Goal: Task Accomplishment & Management: Use online tool/utility

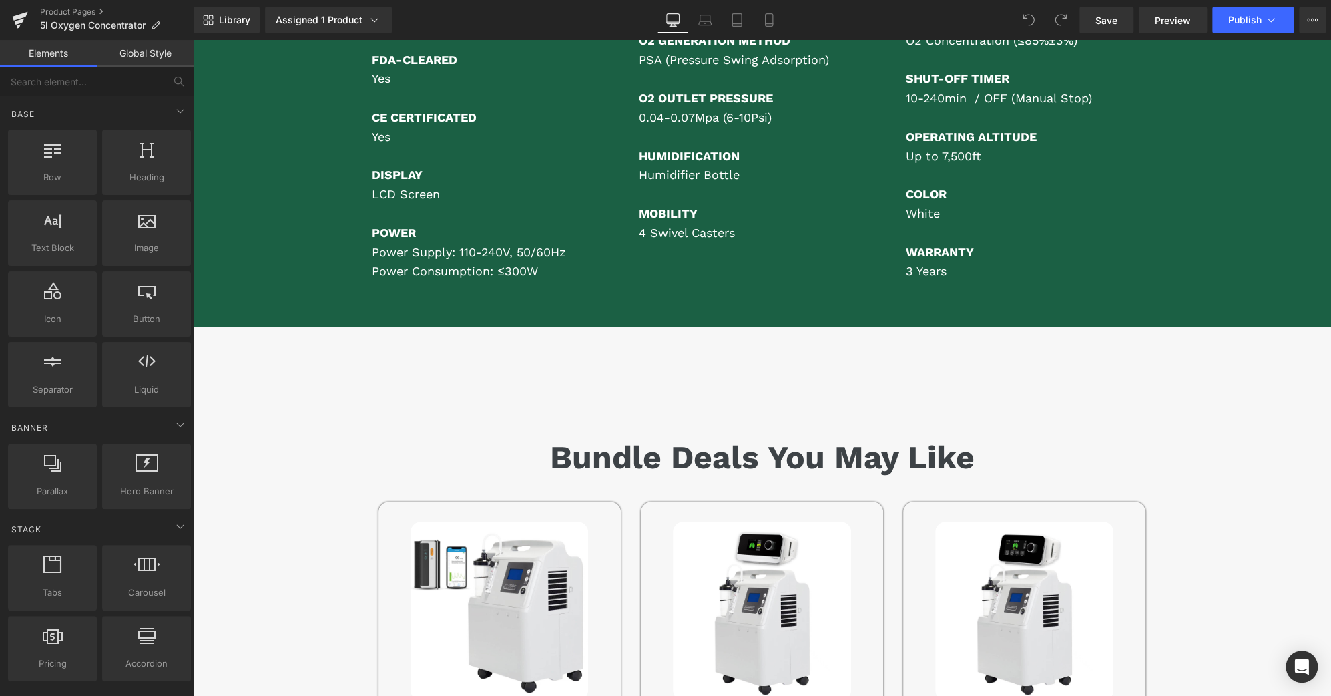
scroll to position [7865, 0]
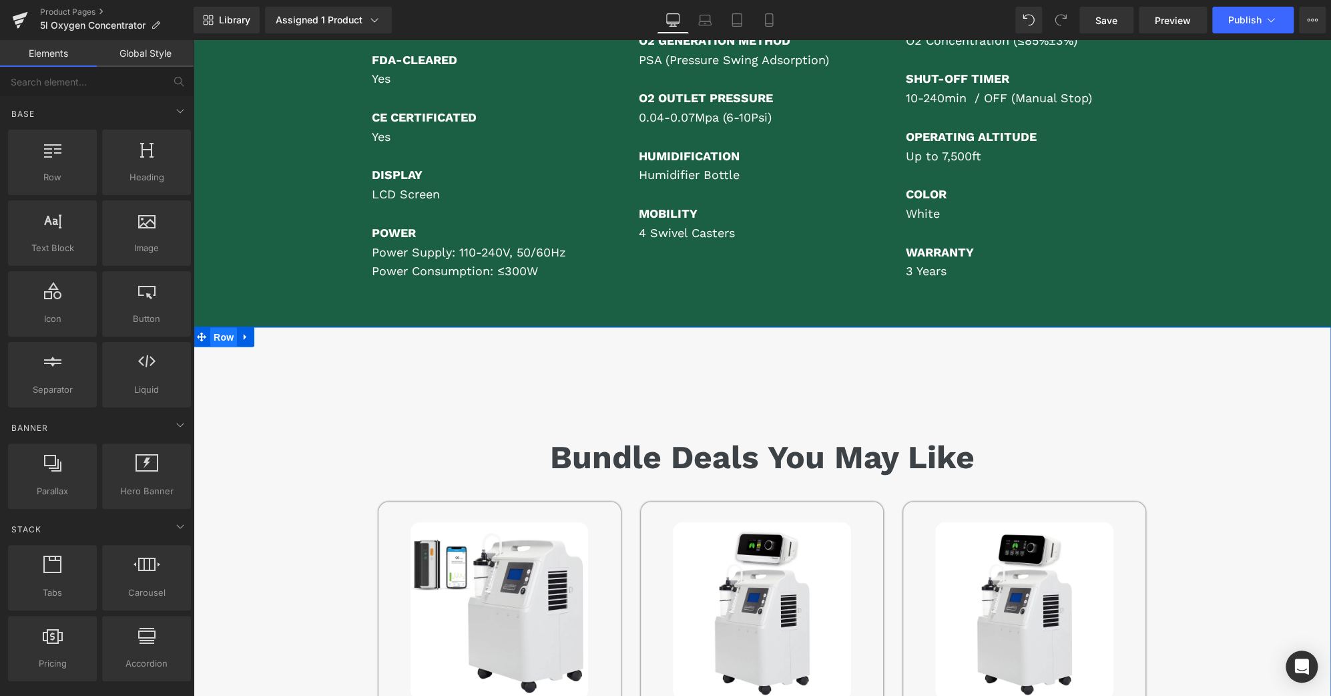
click at [221, 327] on span "Row" at bounding box center [223, 337] width 27 height 20
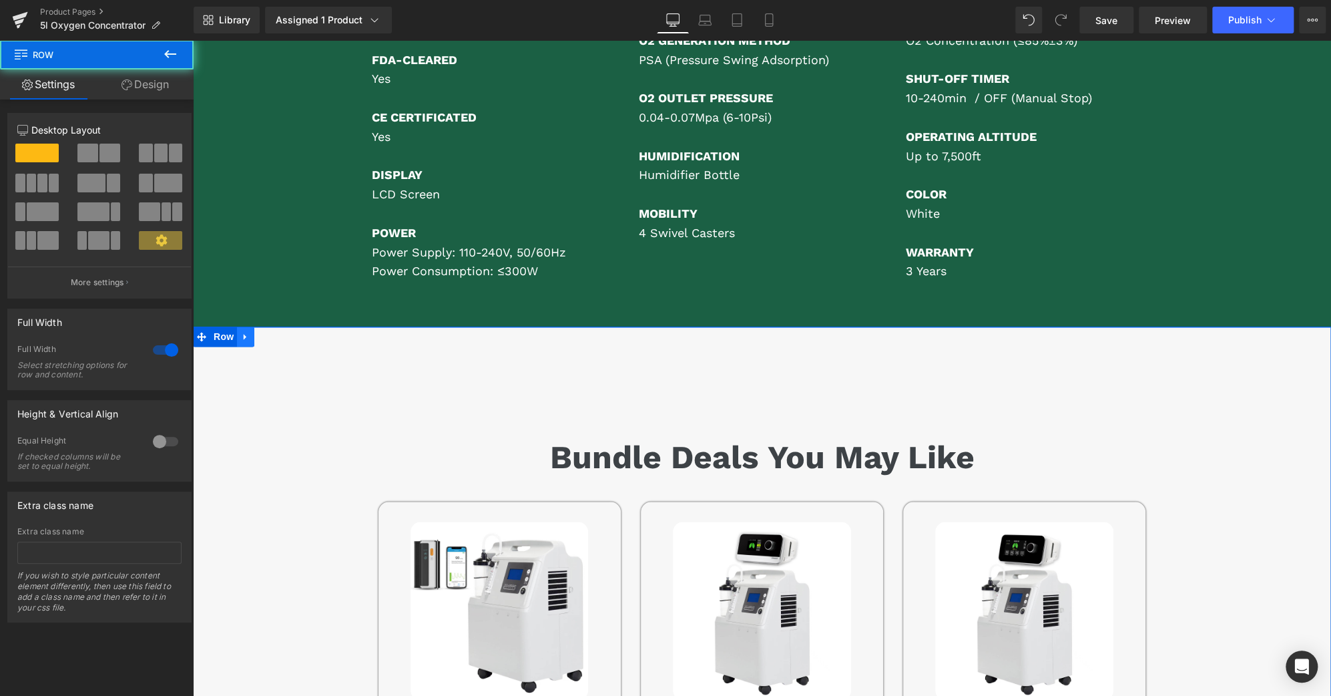
click at [244, 332] on icon at bounding box center [245, 337] width 9 height 10
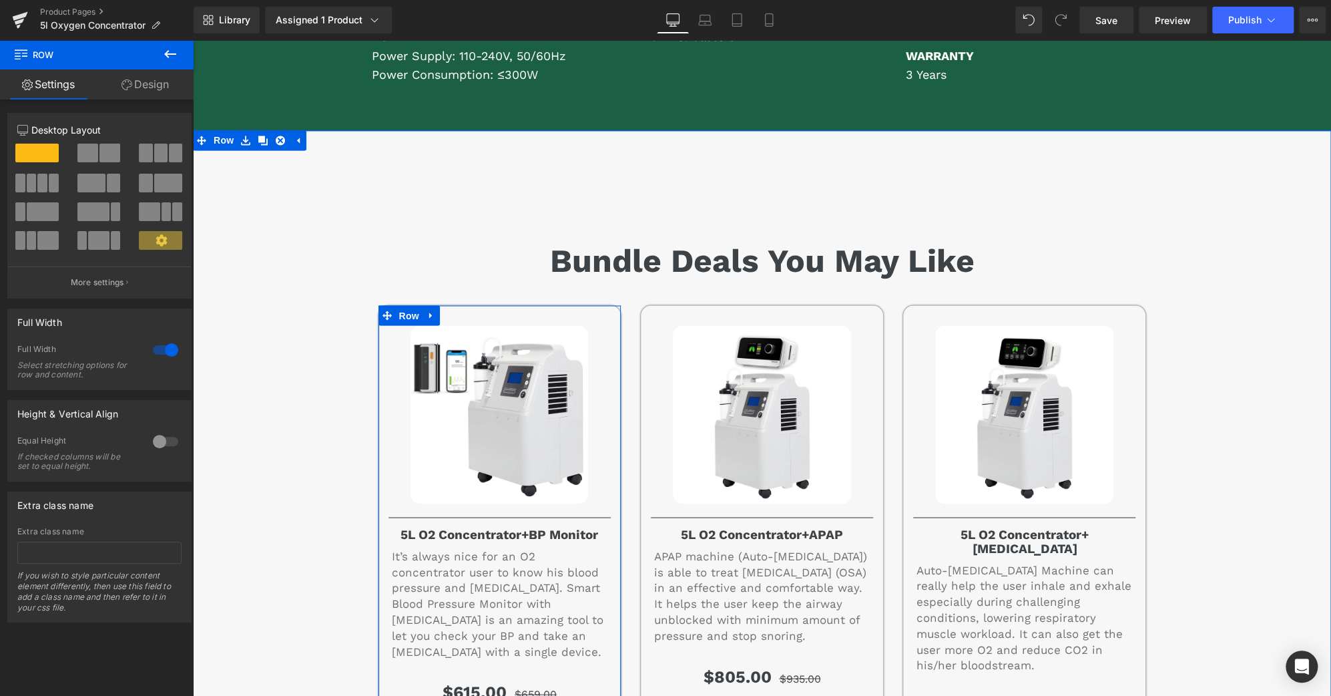
scroll to position [8061, 0]
click at [241, 136] on icon at bounding box center [245, 140] width 9 height 9
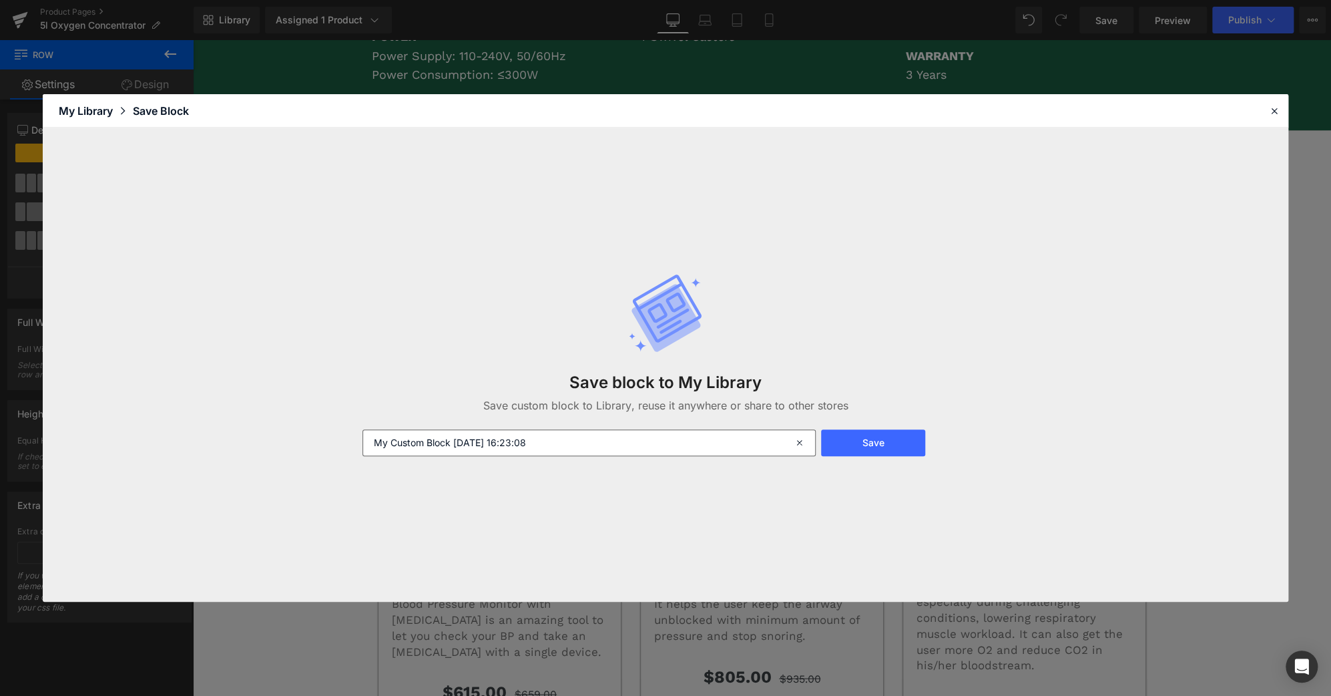
click at [644, 457] on div "Save block to My Library Save custom block to Library, reuse it anywhere or sha…" at bounding box center [666, 364] width 623 height 236
drag, startPoint x: 644, startPoint y: 447, endPoint x: 166, endPoint y: 449, distance: 478.1
click at [166, 449] on div "Save block to My Library Save custom block to Library, reuse it anywhere or sha…" at bounding box center [666, 365] width 1246 height 474
type input "5L O2 concentrator-bundle deal-lei"
click at [899, 447] on button "Save" at bounding box center [872, 442] width 103 height 27
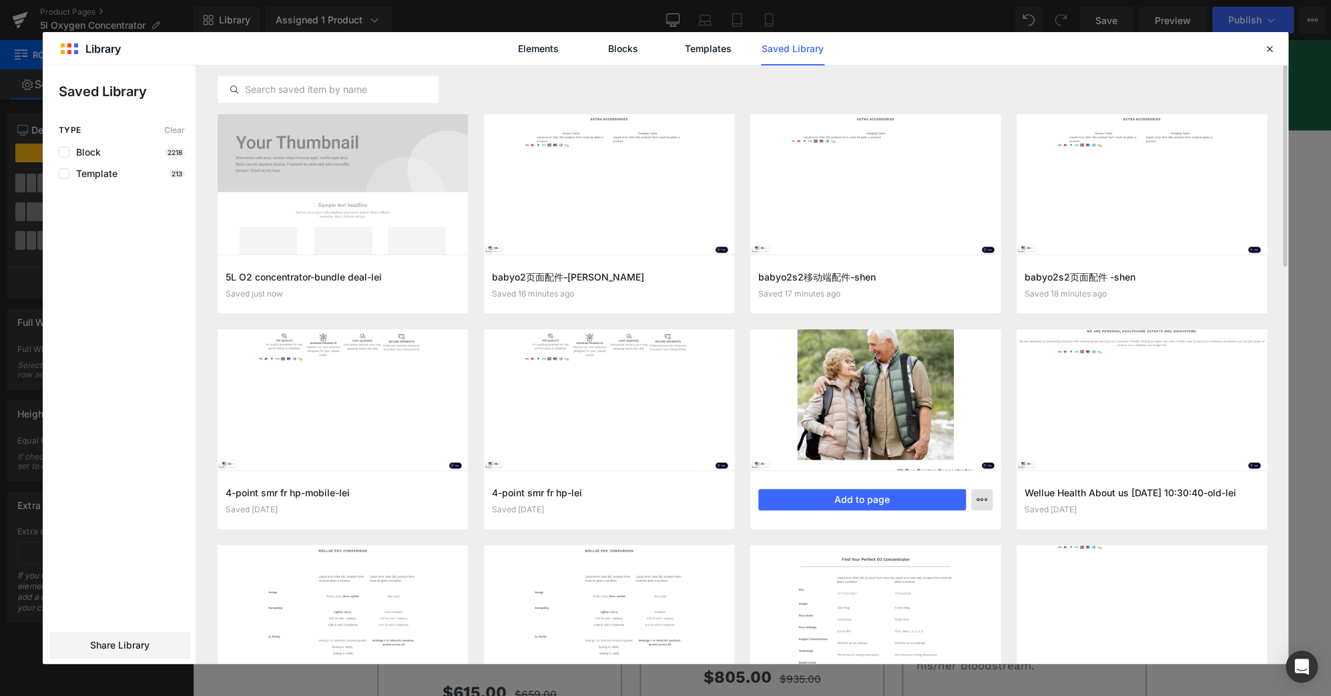
click at [977, 501] on icon "button" at bounding box center [982, 499] width 11 height 11
click at [929, 559] on div "Delete" at bounding box center [917, 558] width 152 height 28
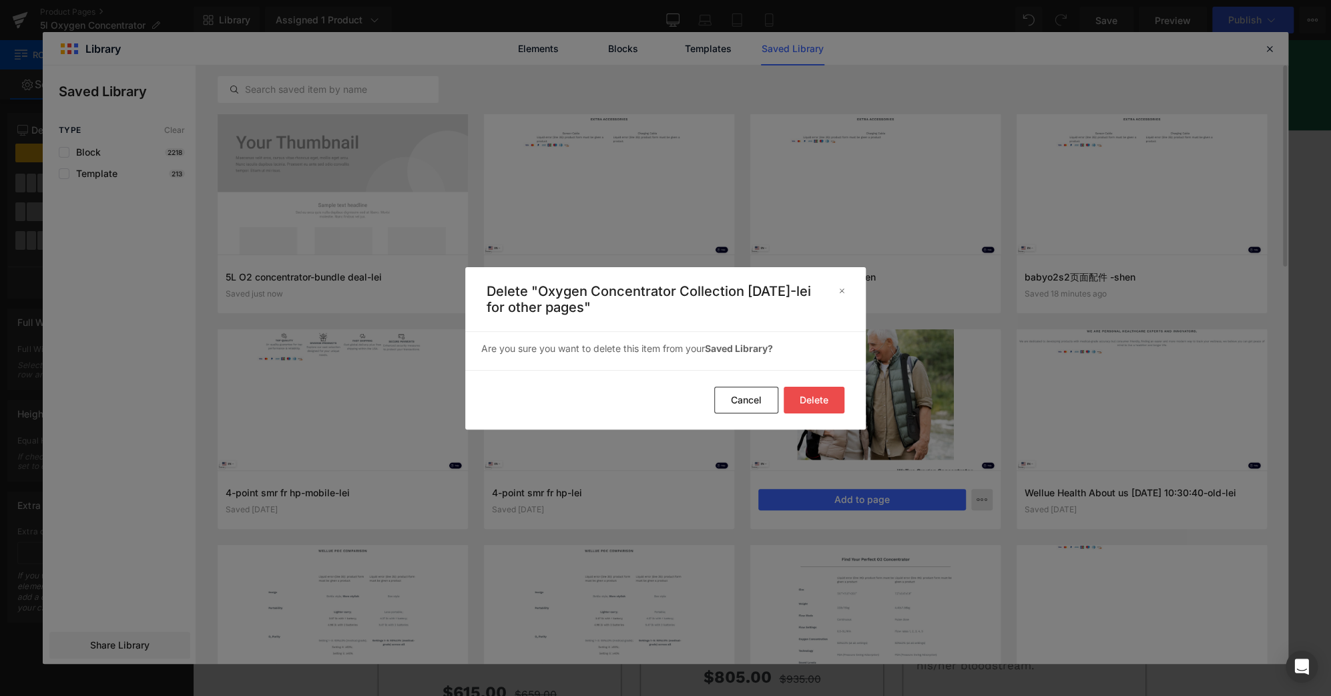
click at [836, 397] on button "Delete" at bounding box center [814, 400] width 61 height 27
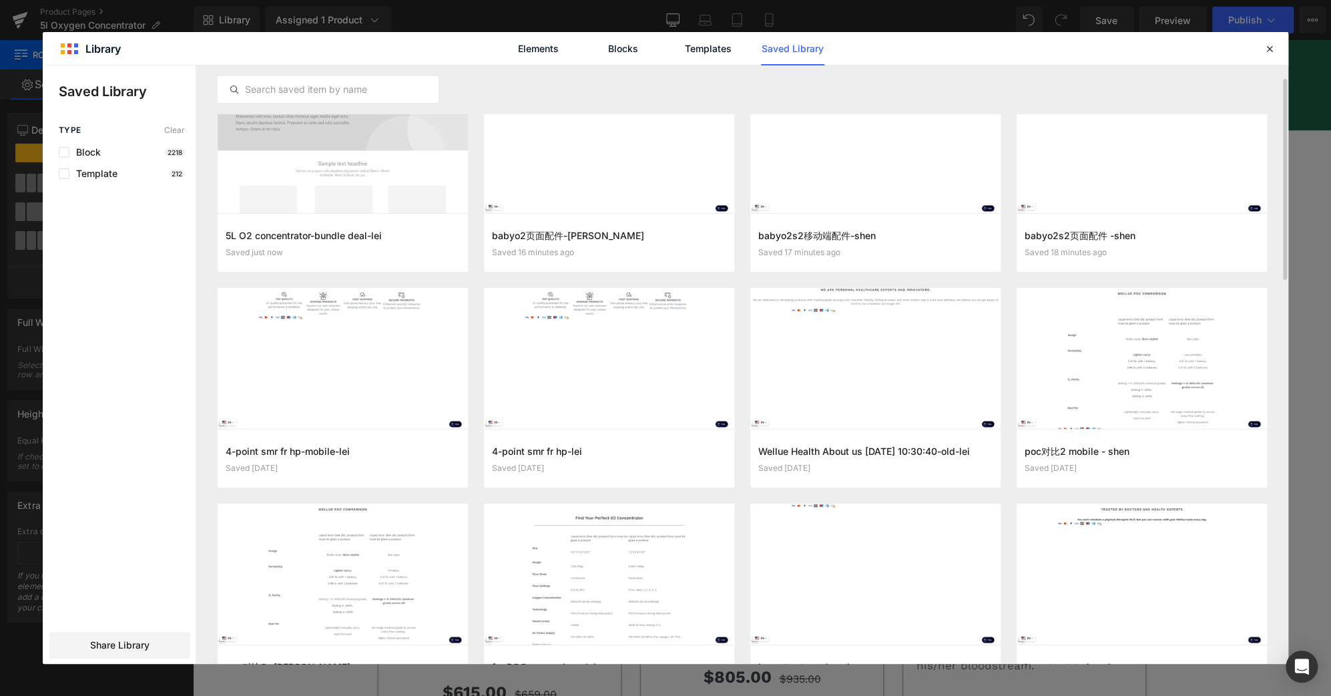
scroll to position [83, 0]
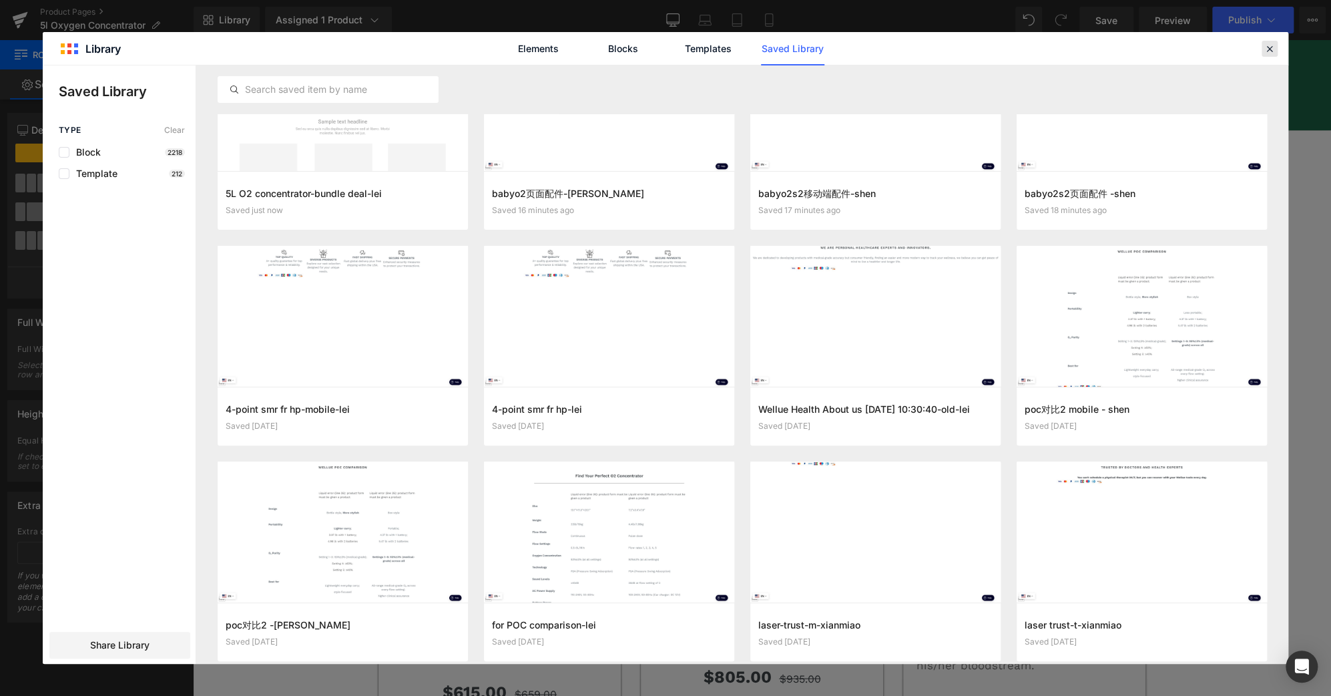
click at [1272, 46] on icon at bounding box center [1270, 49] width 12 height 12
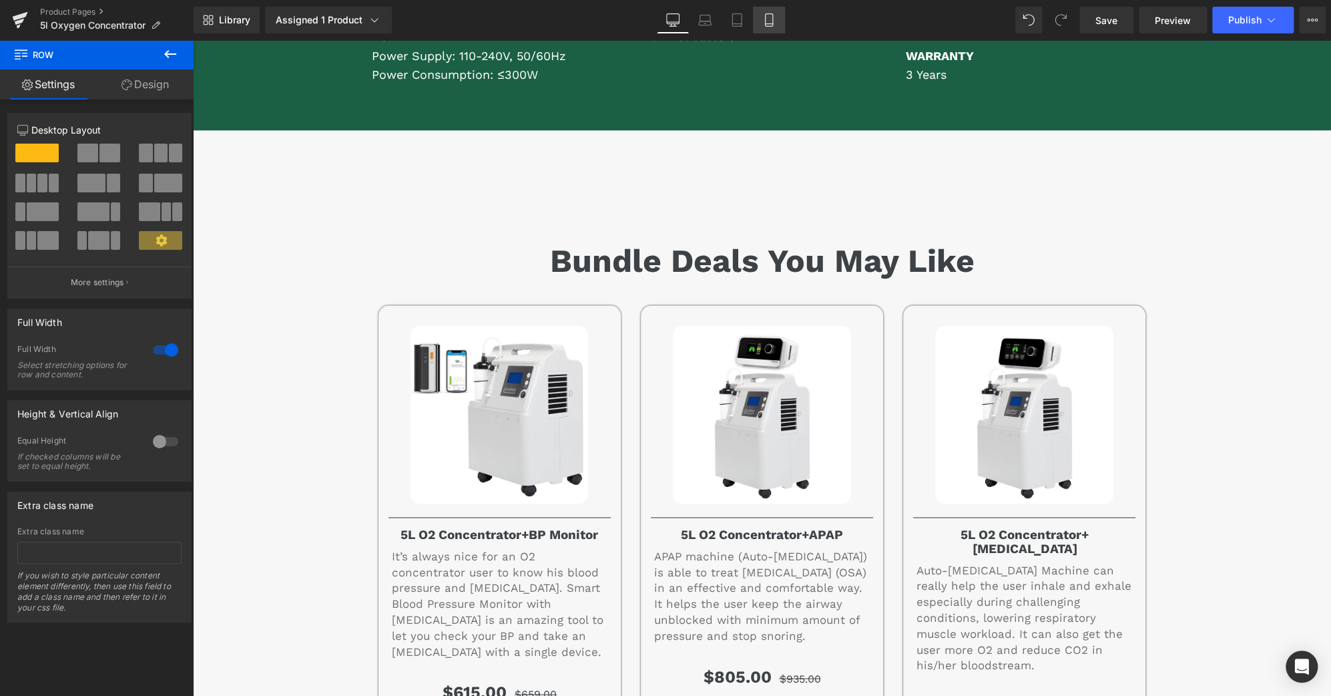
click at [779, 19] on link "Mobile" at bounding box center [769, 20] width 32 height 27
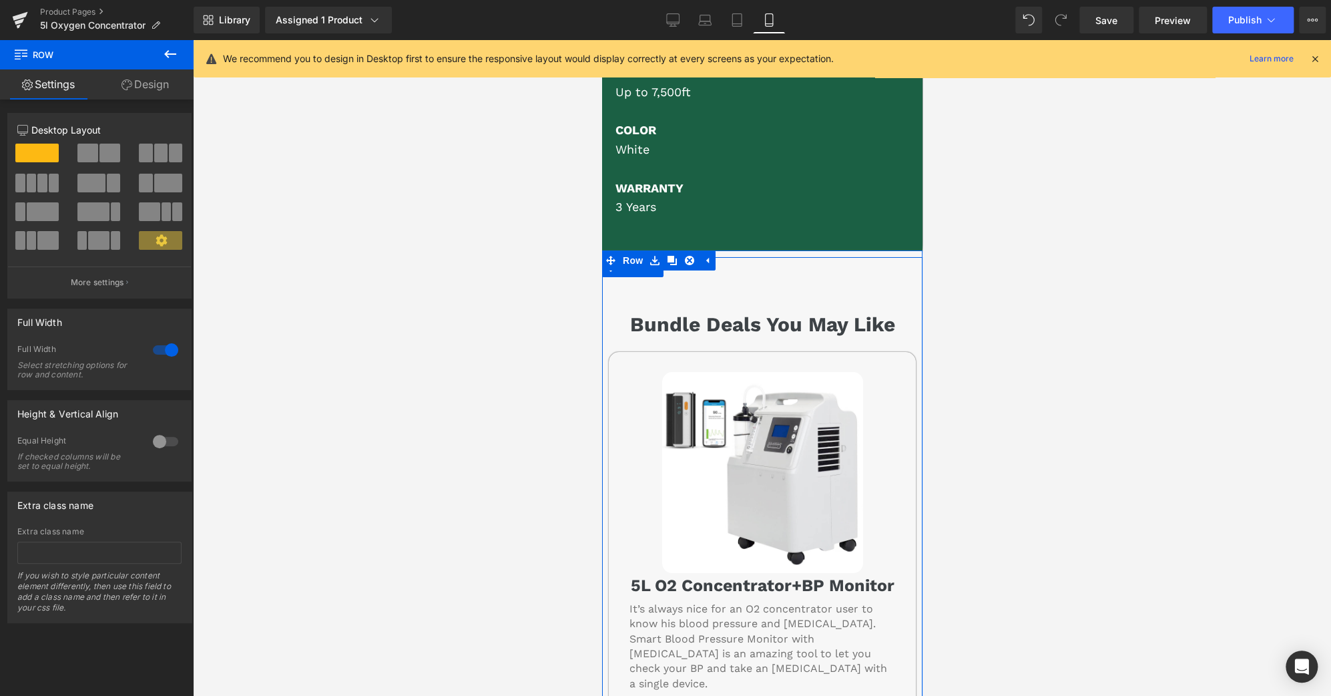
scroll to position [9687, 0]
click at [684, 256] on icon at bounding box center [688, 260] width 9 height 9
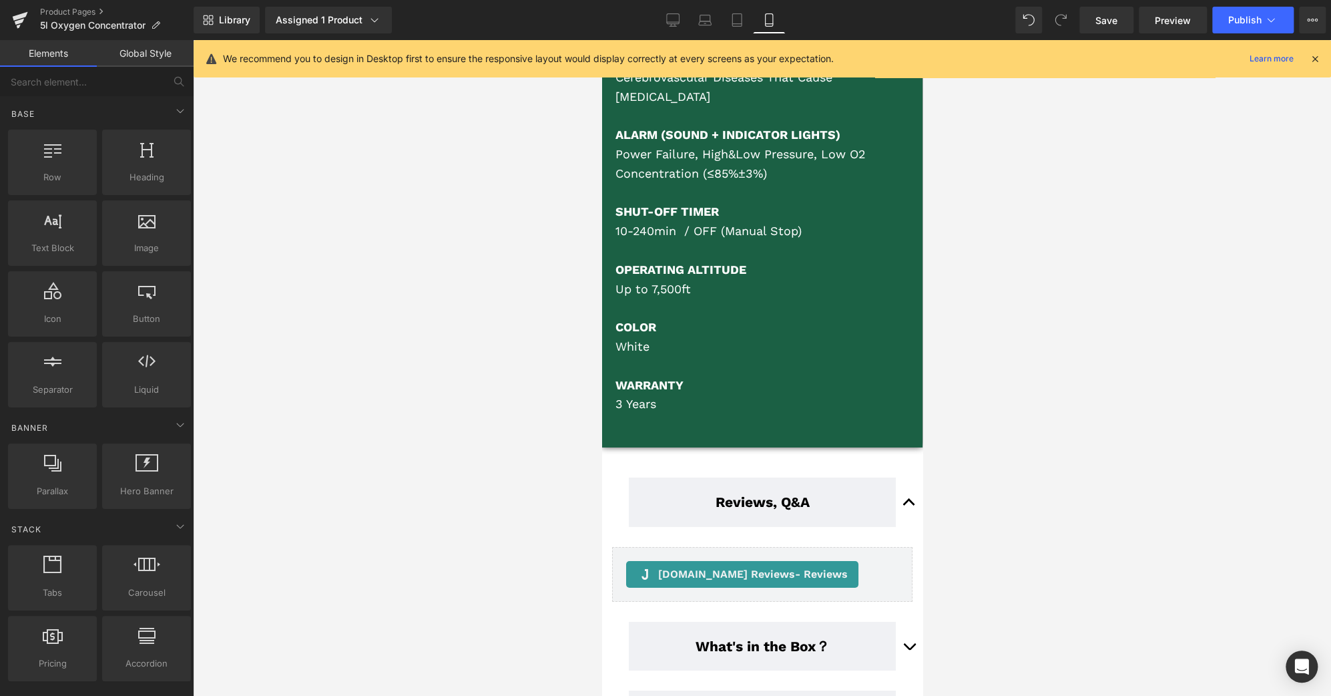
scroll to position [9490, 0]
click at [664, 26] on link "Desktop" at bounding box center [673, 20] width 32 height 27
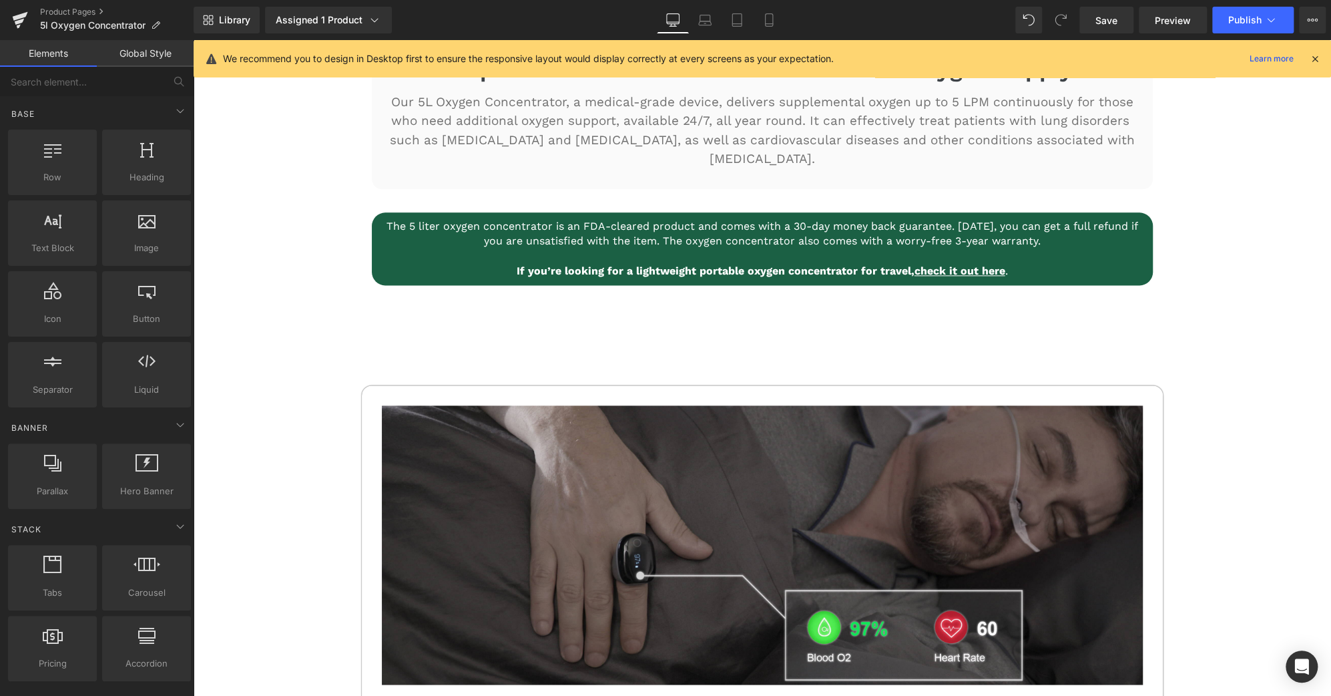
scroll to position [1042, 0]
click at [1104, 17] on span "Save" at bounding box center [1107, 20] width 22 height 14
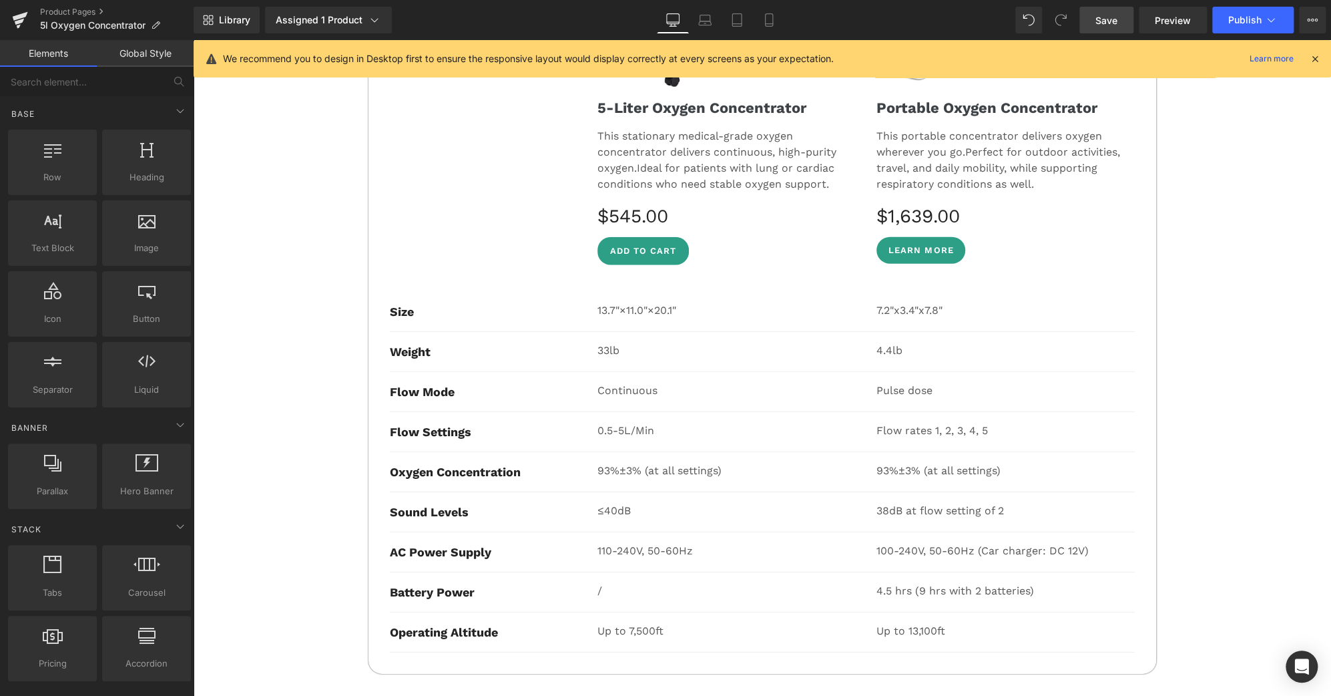
scroll to position [5663, 0]
click at [1114, 17] on span "Save" at bounding box center [1107, 20] width 22 height 14
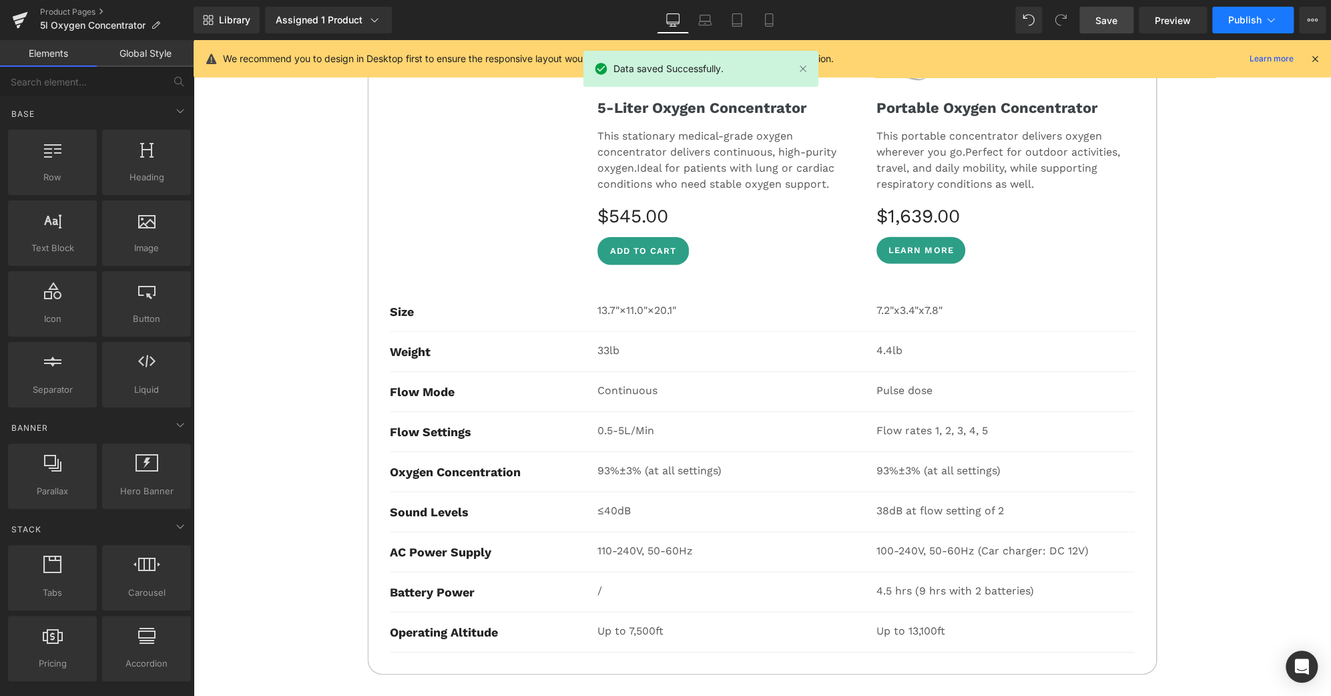
click at [1263, 15] on button "Publish" at bounding box center [1253, 20] width 81 height 27
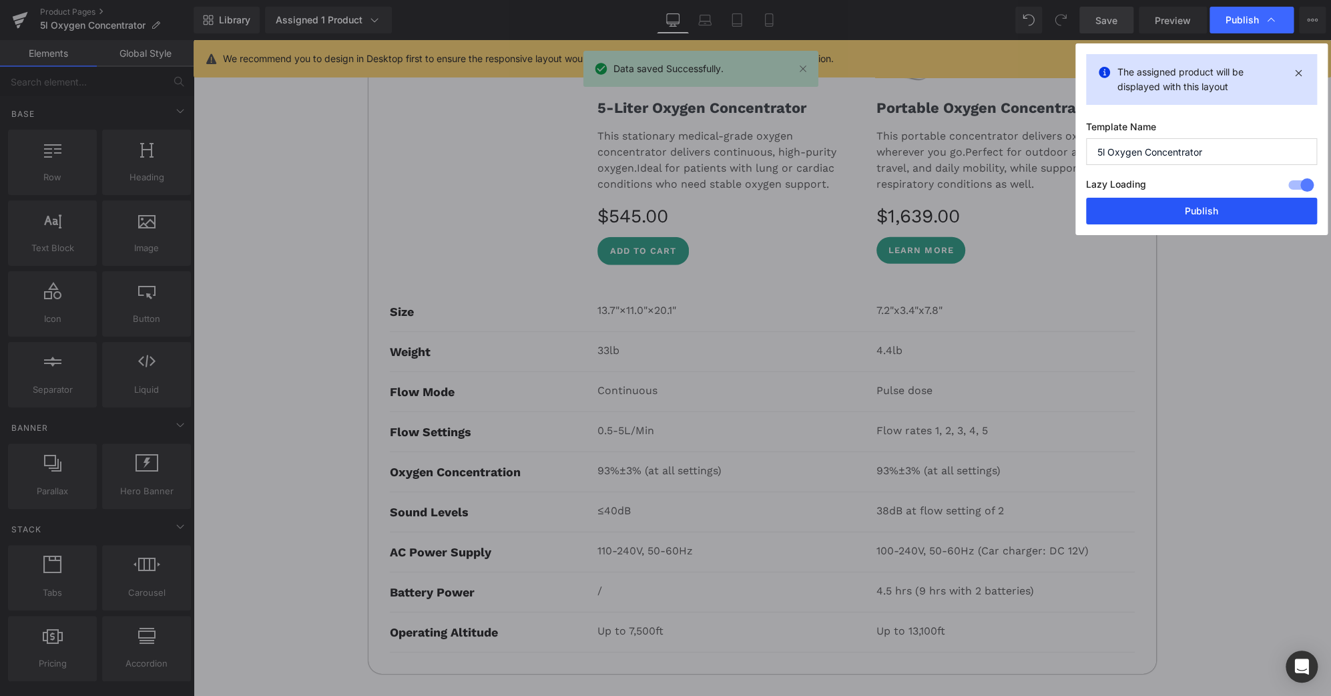
click at [1259, 212] on button "Publish" at bounding box center [1201, 211] width 231 height 27
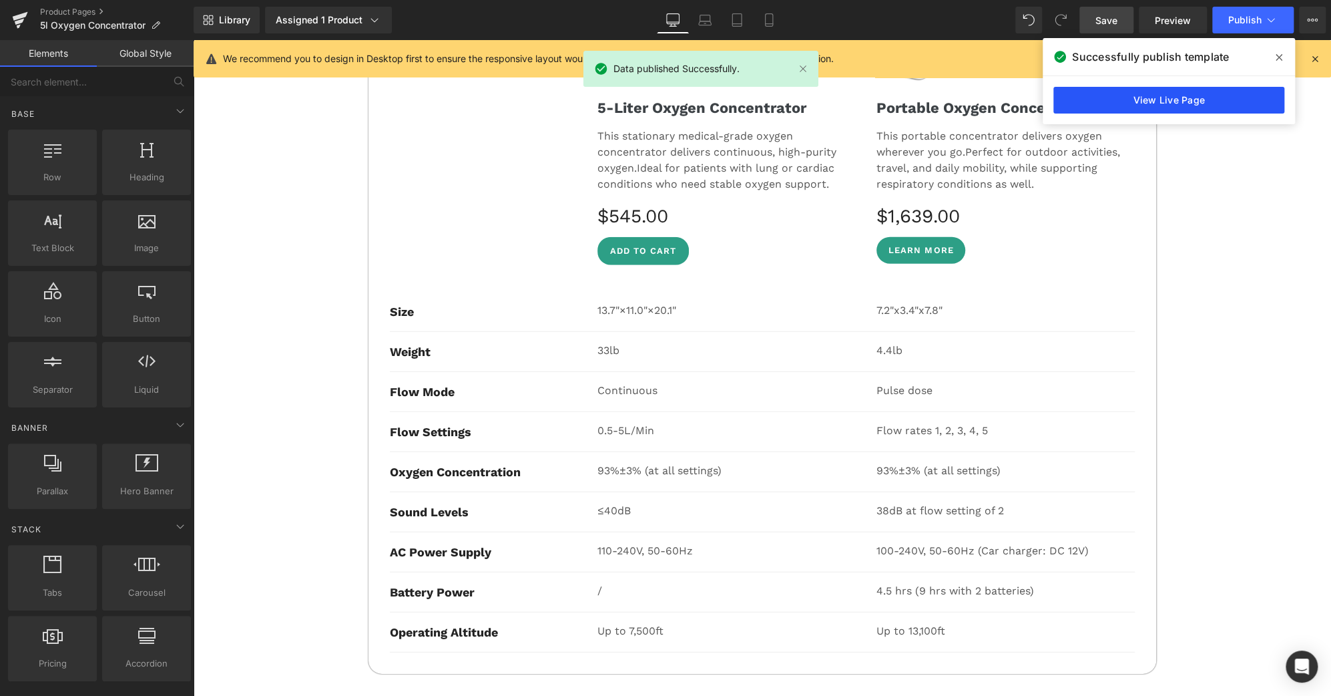
click at [1172, 99] on link "View Live Page" at bounding box center [1169, 100] width 231 height 27
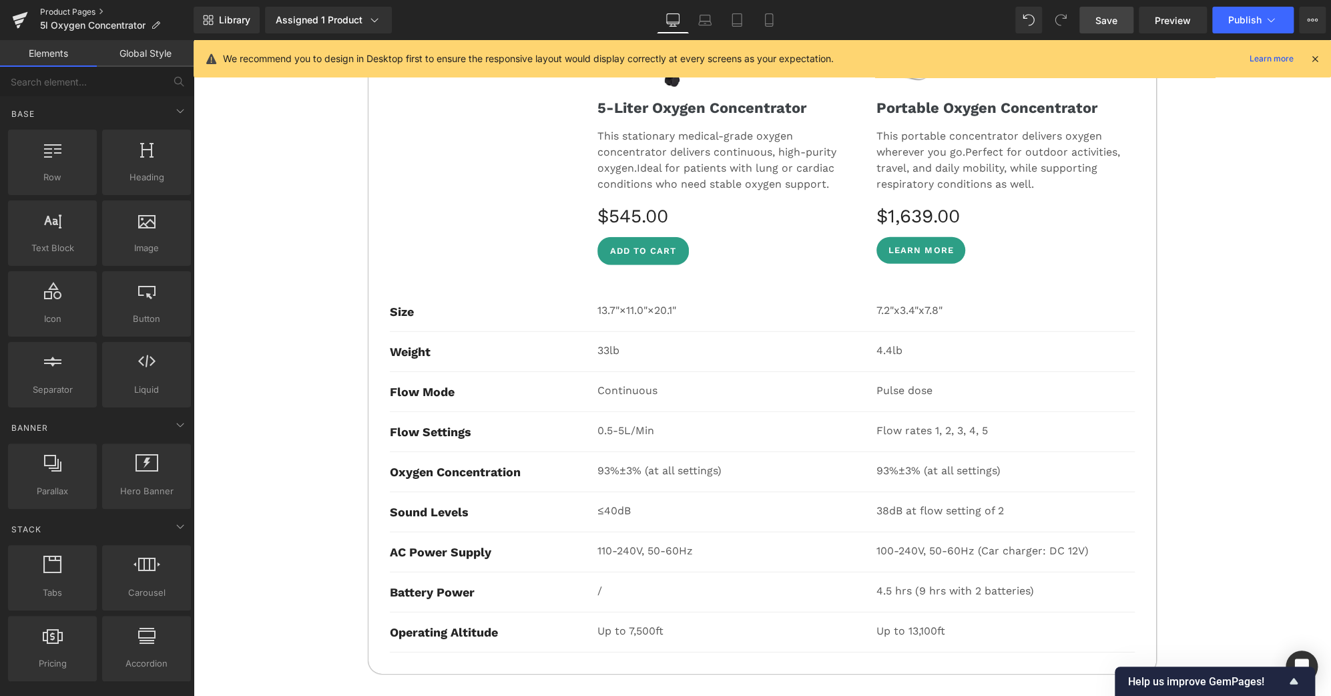
click at [77, 13] on link "Product Pages" at bounding box center [117, 12] width 154 height 11
